Goal: Task Accomplishment & Management: Manage account settings

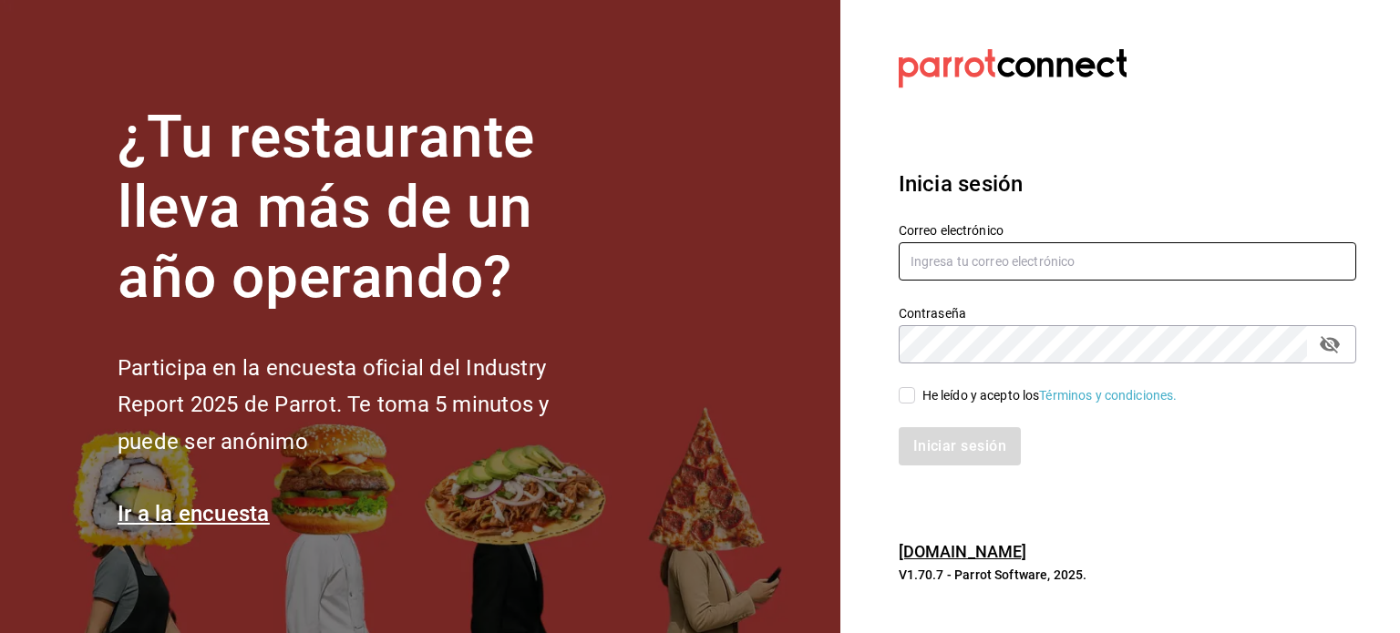
click at [938, 265] on input "text" at bounding box center [1128, 261] width 458 height 38
type input "[EMAIL_ADDRESS][DOMAIN_NAME]"
click at [911, 398] on input "He leído y acepto los Términos y condiciones." at bounding box center [907, 395] width 16 height 16
checkbox input "true"
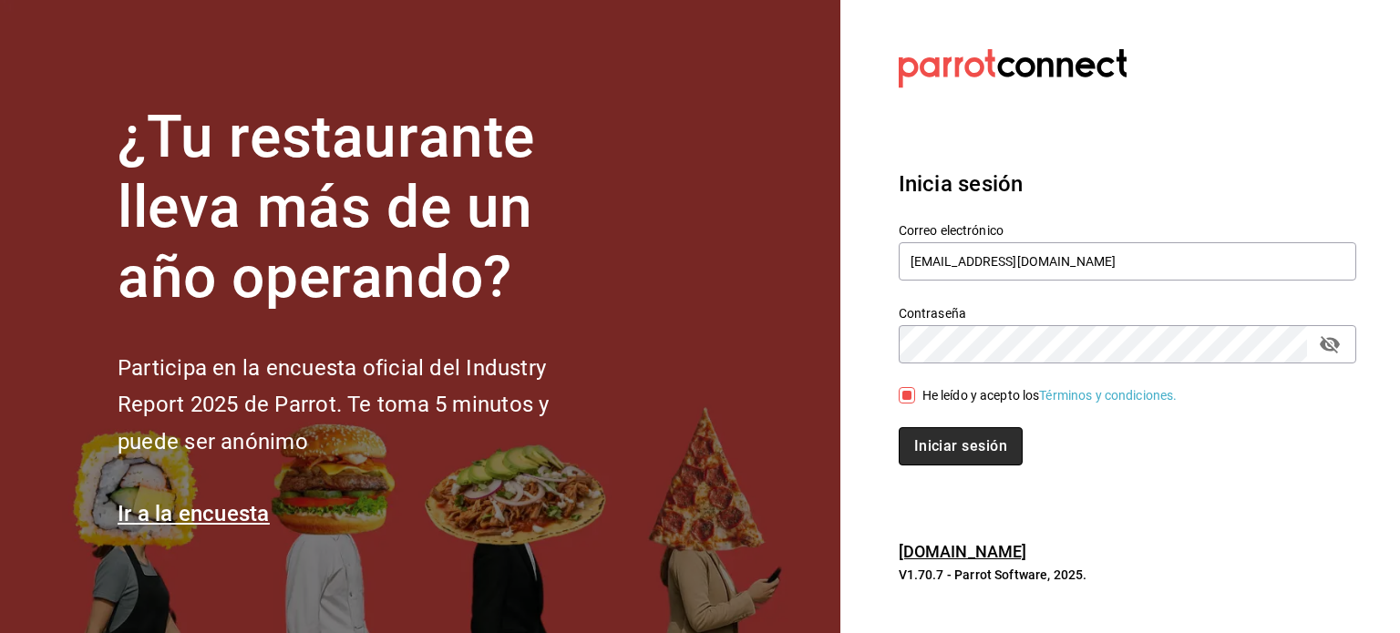
click at [947, 440] on button "Iniciar sesión" at bounding box center [961, 446] width 124 height 38
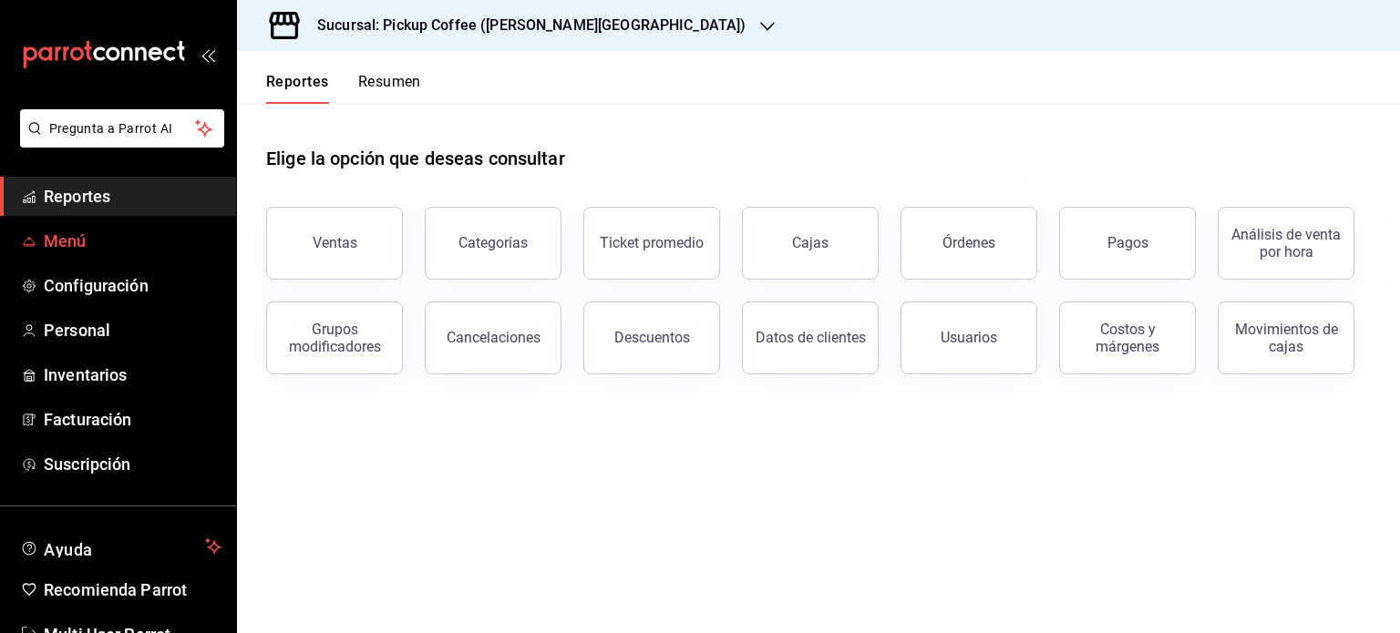
click at [77, 235] on span "Menú" at bounding box center [133, 241] width 178 height 25
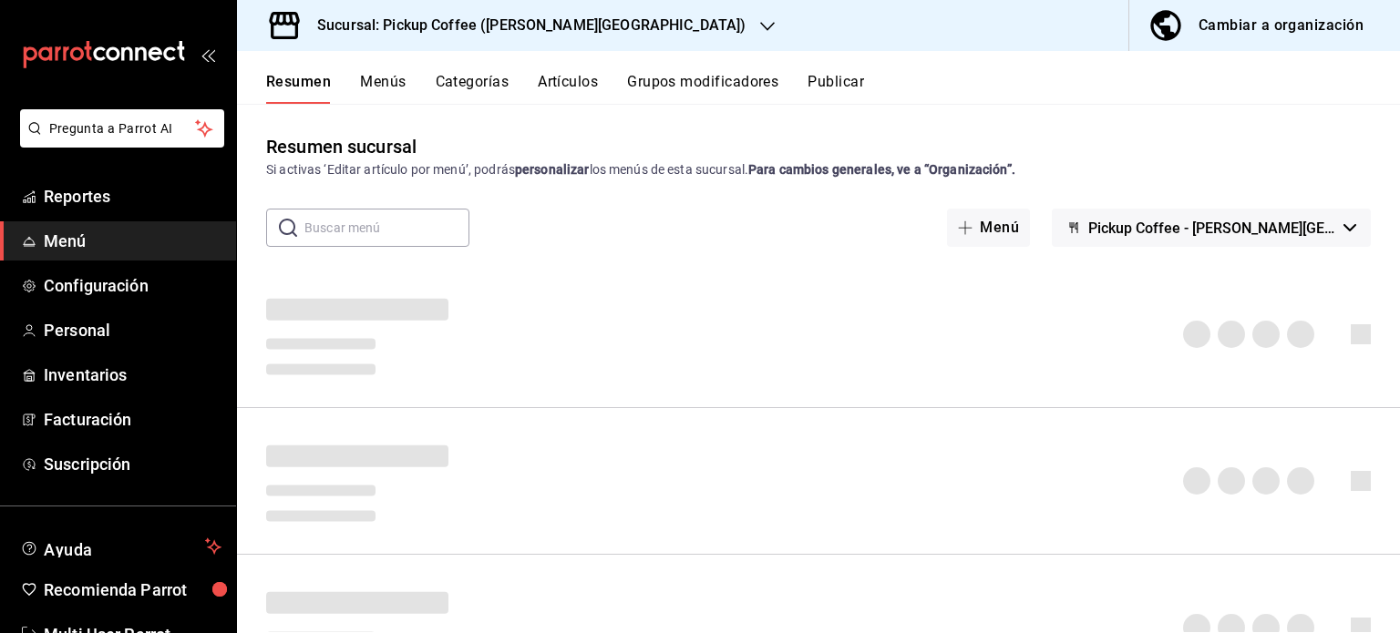
click at [74, 235] on span "Menú" at bounding box center [133, 241] width 178 height 25
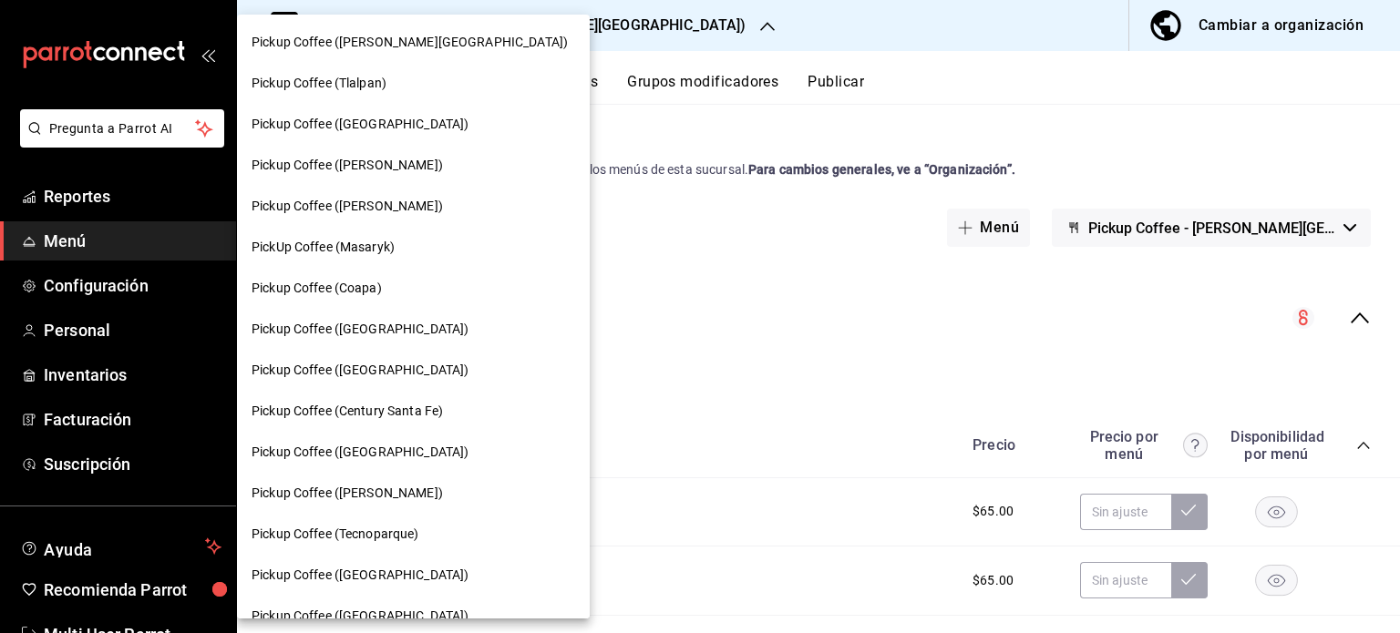
click at [372, 76] on span "Pickup Coffee (Tlalpan)" at bounding box center [319, 83] width 135 height 19
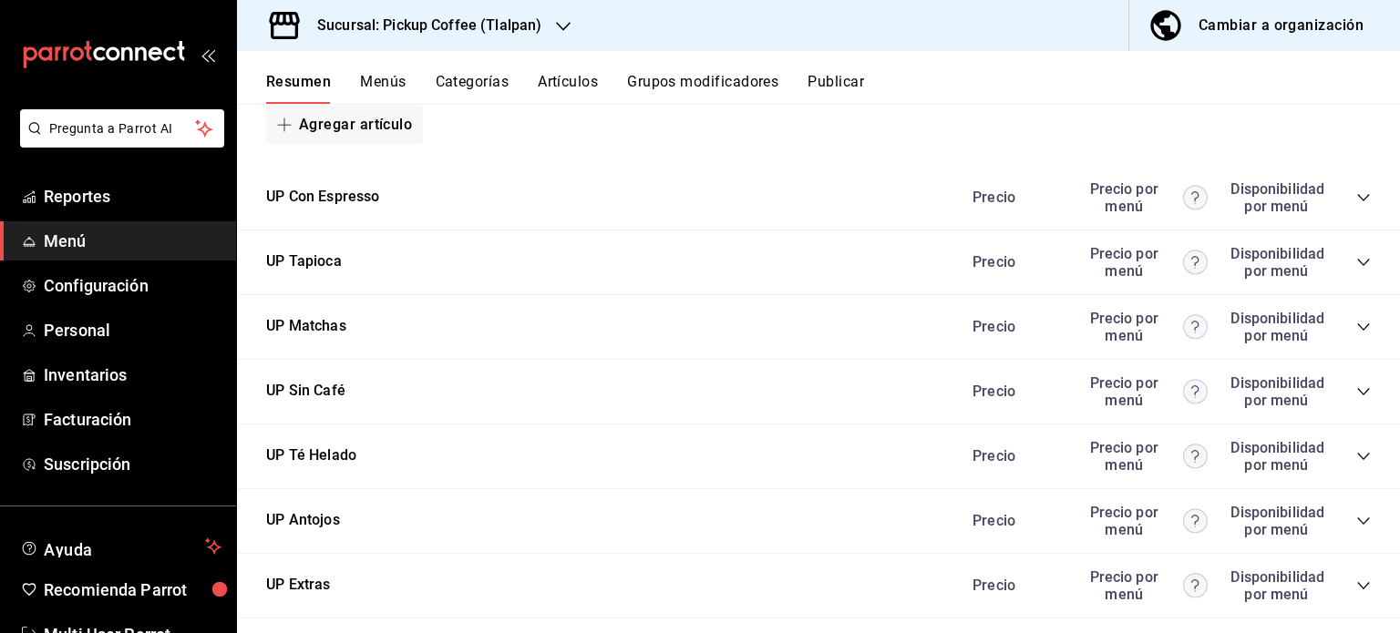
scroll to position [1069, 0]
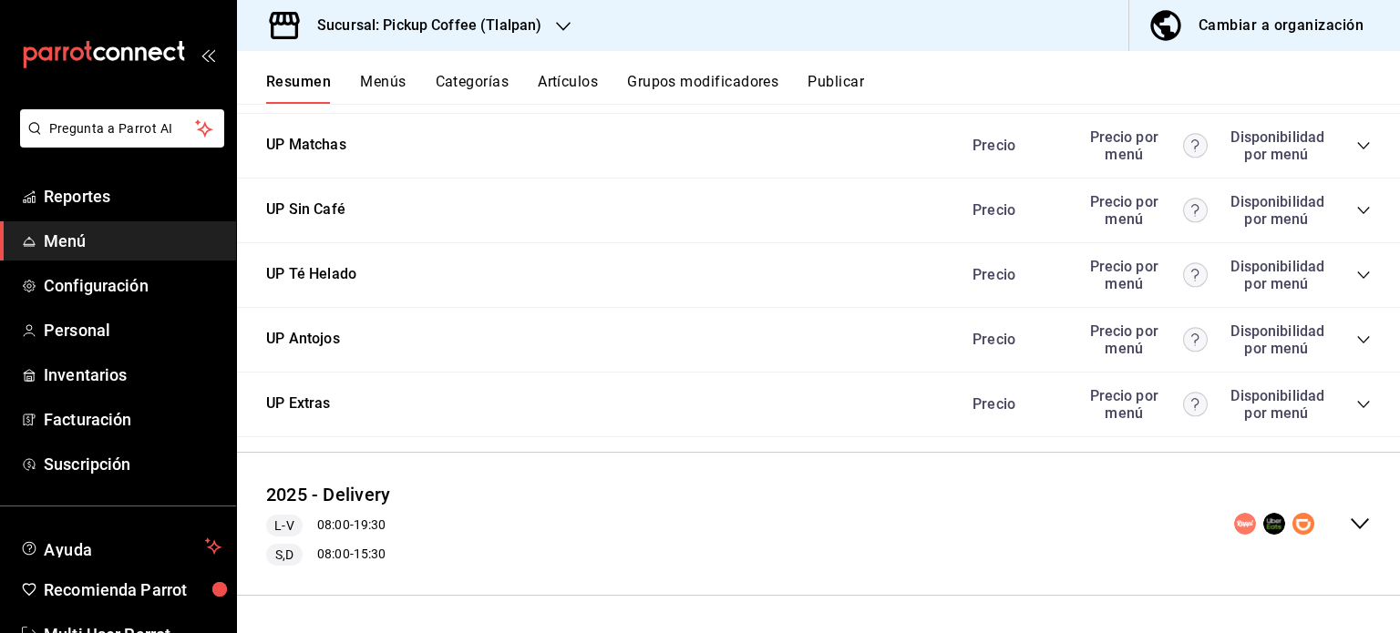
click at [1357, 333] on div "UP Antojos Precio Precio por menú Disponibilidad por menú" at bounding box center [818, 340] width 1163 height 65
click at [1356, 338] on icon "collapse-category-row" at bounding box center [1363, 340] width 15 height 15
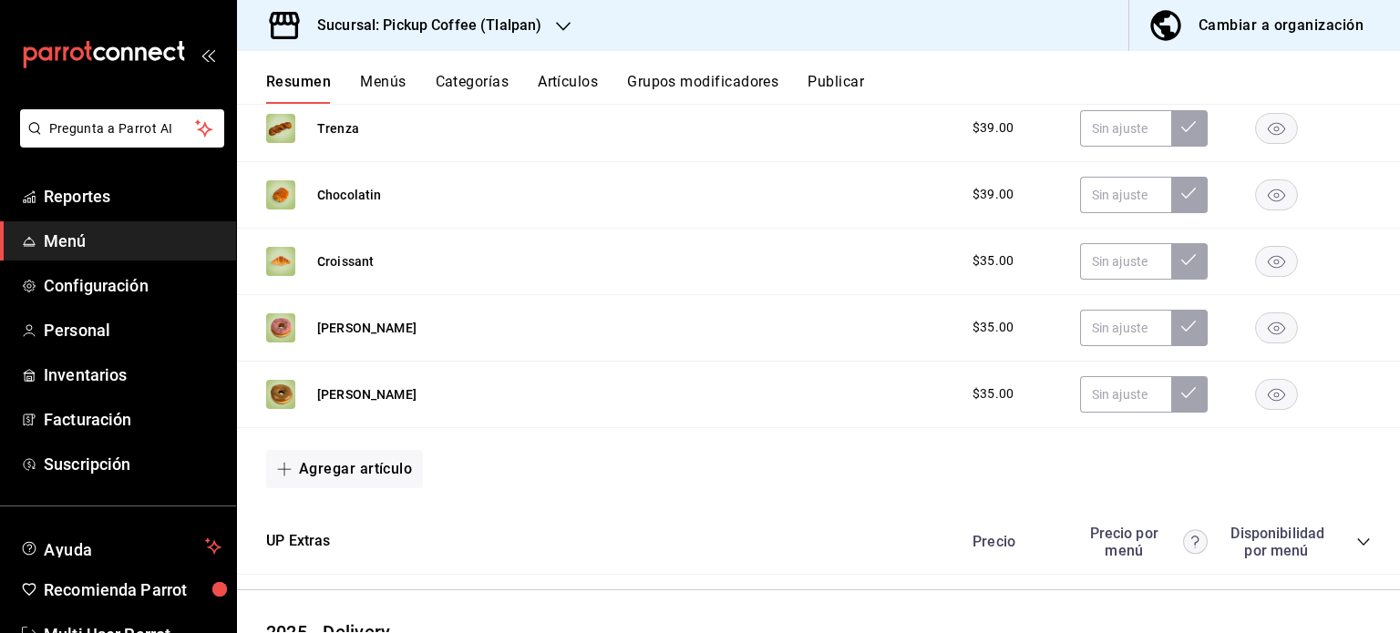
scroll to position [1748, 0]
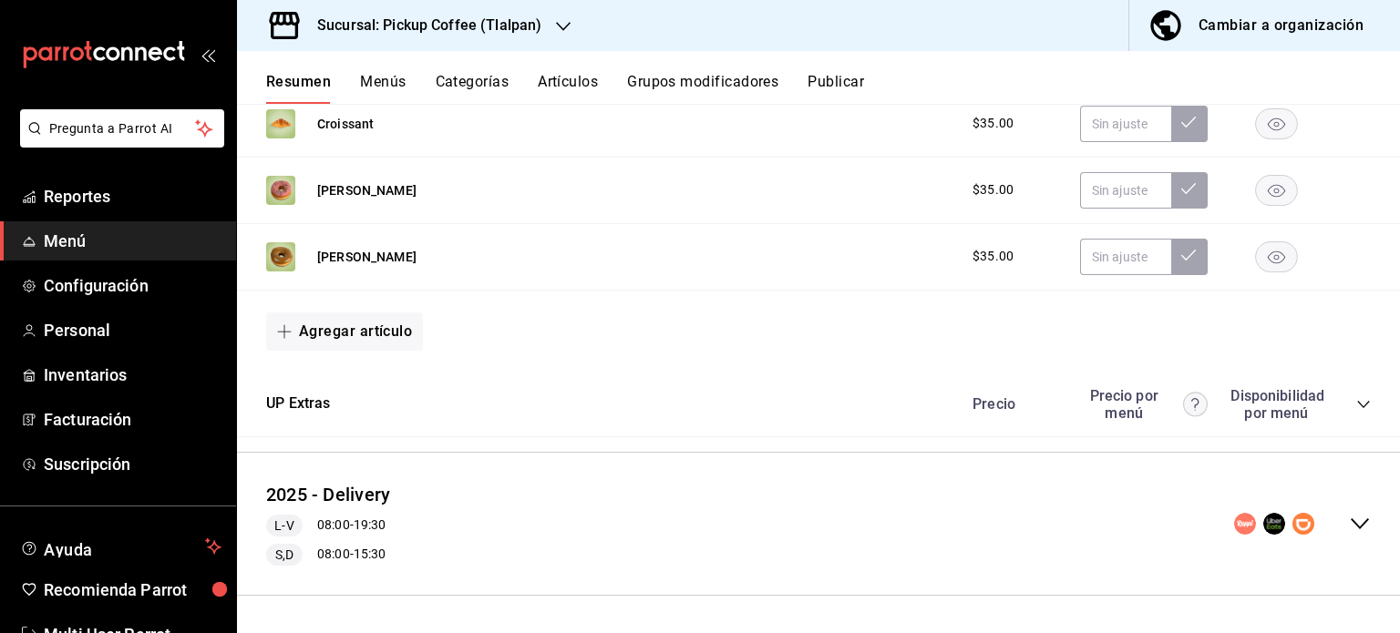
click at [1349, 519] on icon "collapse-menu-row" at bounding box center [1360, 524] width 22 height 22
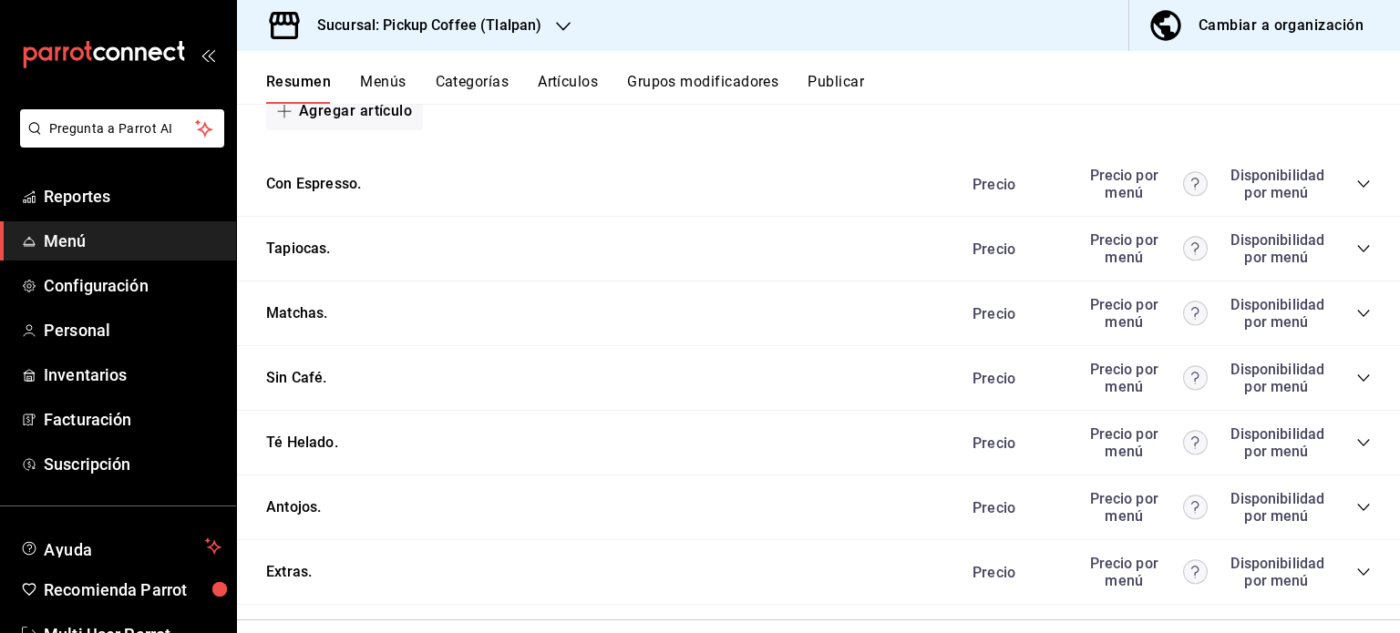
scroll to position [2895, 0]
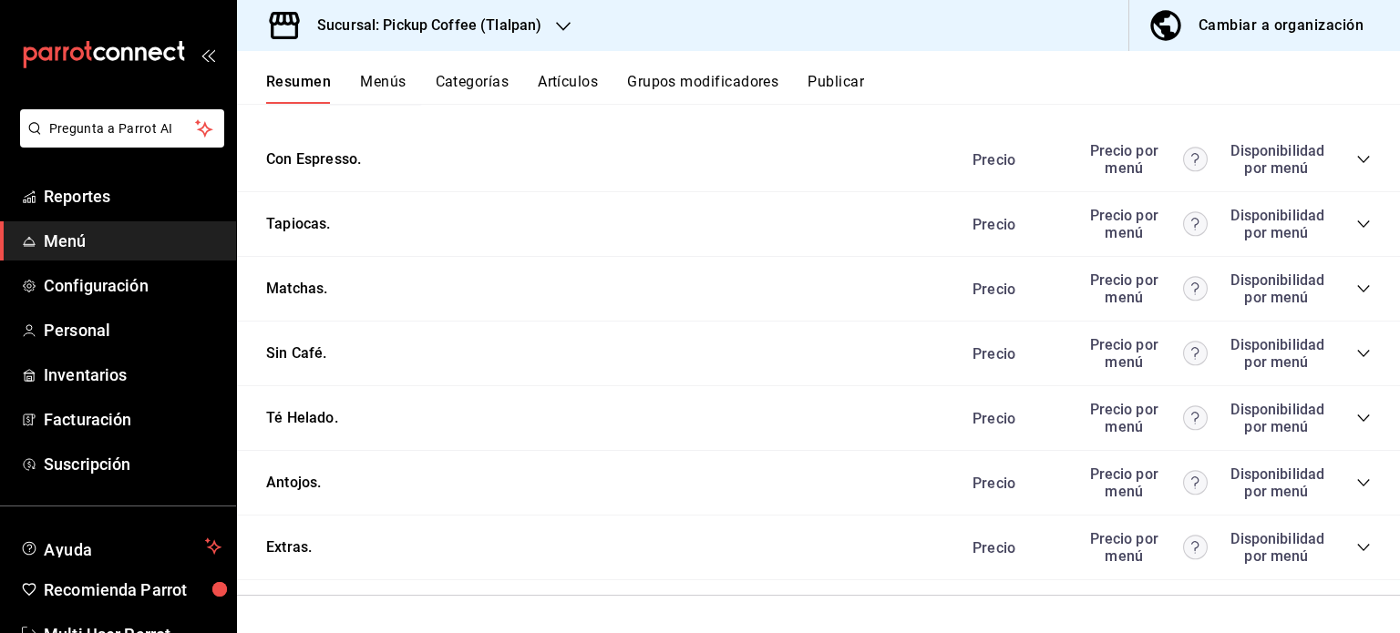
click at [1356, 487] on icon "collapse-category-row" at bounding box center [1363, 483] width 15 height 15
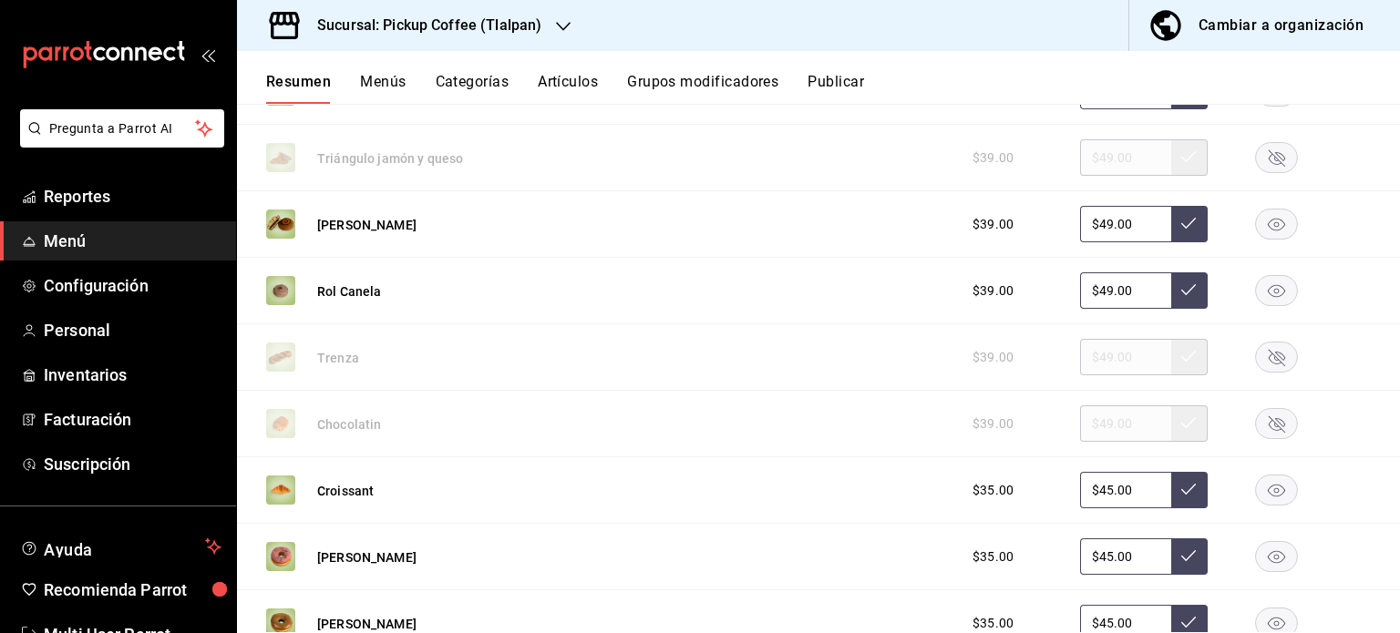
scroll to position [3350, 0]
click at [1259, 163] on rect "button" at bounding box center [1277, 157] width 42 height 30
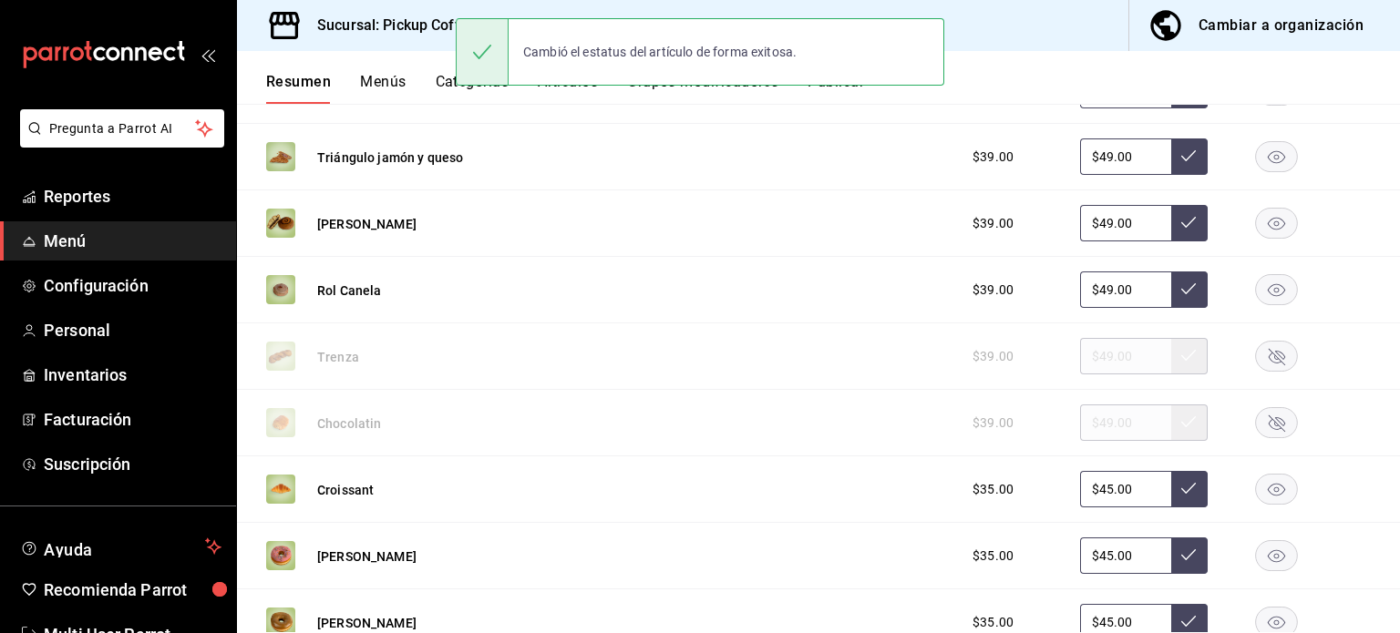
click at [1274, 360] on rect "button" at bounding box center [1277, 357] width 42 height 30
click at [1269, 427] on rect "button" at bounding box center [1277, 423] width 42 height 30
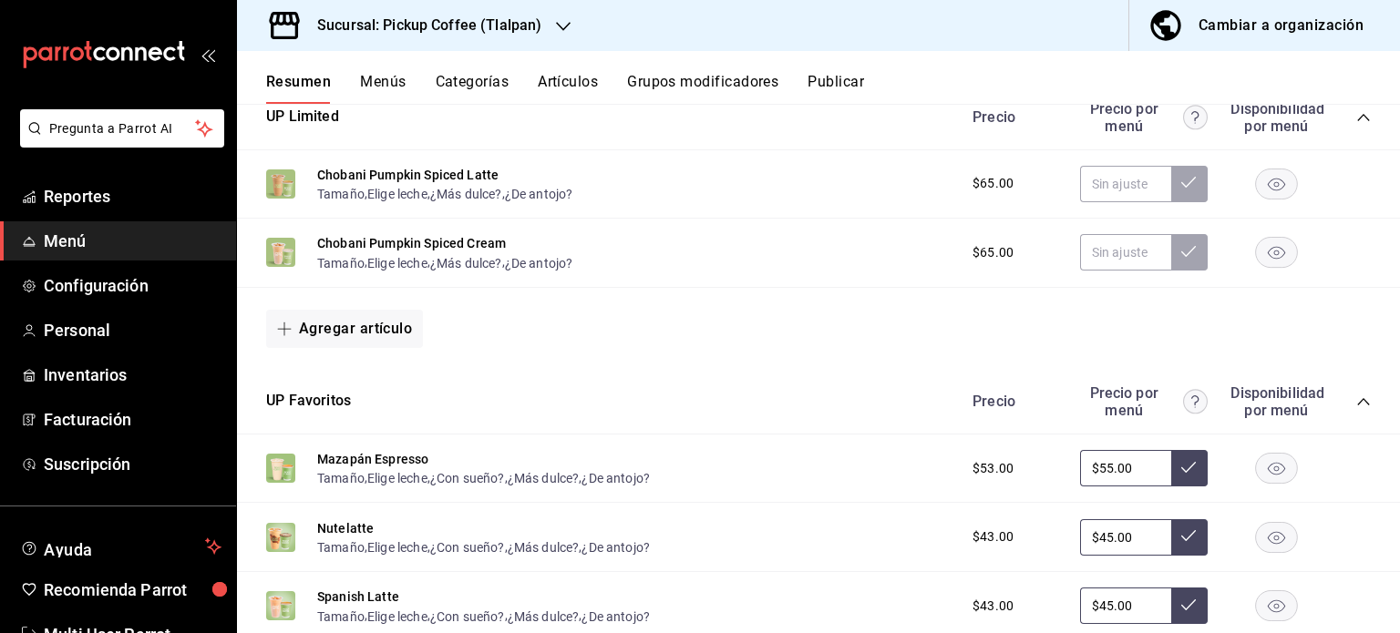
scroll to position [0, 0]
